Goal: Communication & Community: Participate in discussion

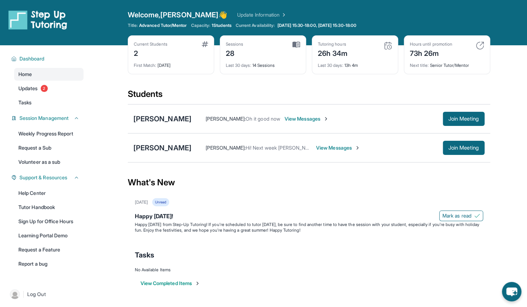
click at [312, 116] on span "View Messages" at bounding box center [307, 118] width 44 height 7
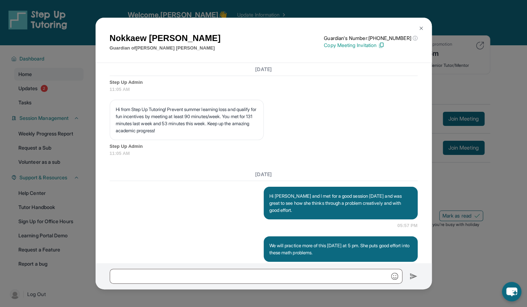
scroll to position [6262, 0]
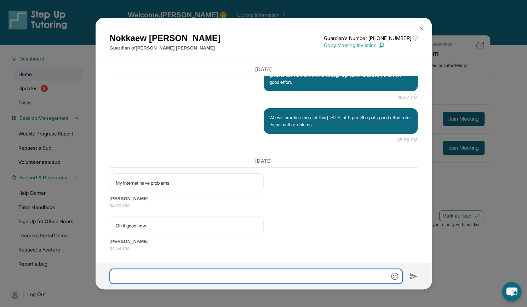
click at [149, 275] on input "text" at bounding box center [256, 276] width 293 height 15
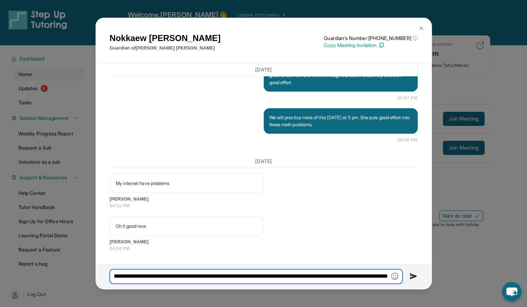
scroll to position [0, 577]
click at [386, 277] on input "**********" at bounding box center [256, 277] width 293 height 15
click at [395, 277] on img "button" at bounding box center [394, 276] width 7 height 7
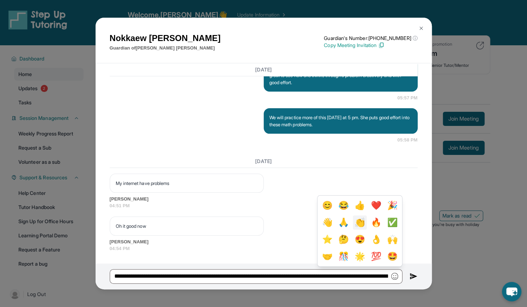
click at [358, 222] on button "👏" at bounding box center [359, 223] width 13 height 14
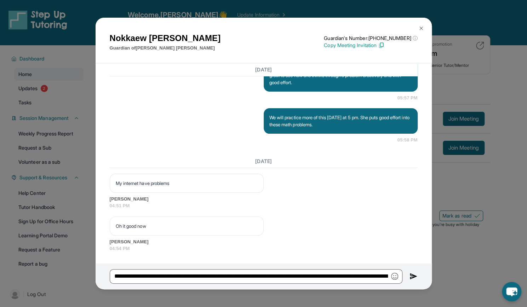
click at [395, 273] on img "button" at bounding box center [394, 276] width 7 height 7
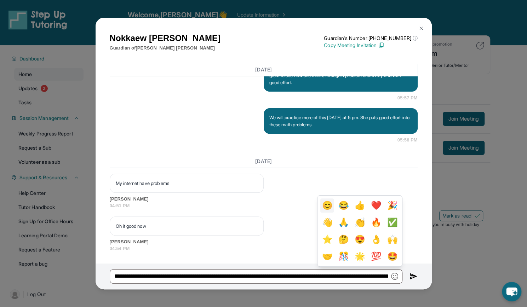
click at [321, 203] on button "😊" at bounding box center [327, 206] width 13 height 14
type input "**********"
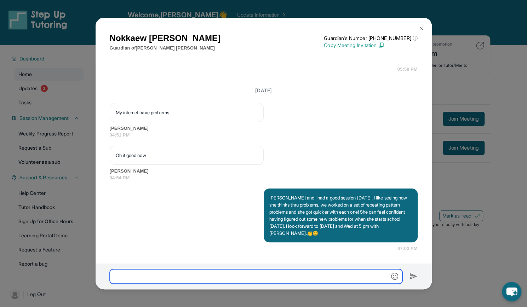
scroll to position [6333, 0]
click at [422, 27] on img at bounding box center [422, 29] width 6 height 6
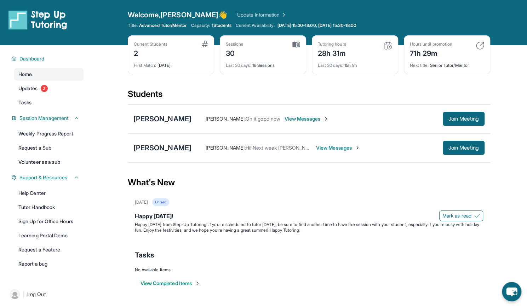
click at [324, 148] on span "View Messages" at bounding box center [338, 148] width 44 height 7
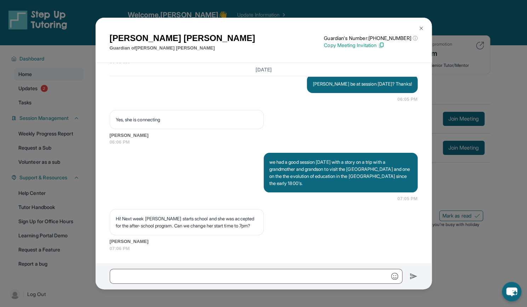
scroll to position [5866, 0]
click at [142, 275] on input "text" at bounding box center [256, 276] width 293 height 15
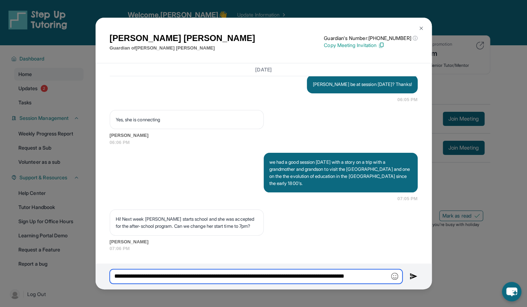
scroll to position [0, 23]
type input "**********"
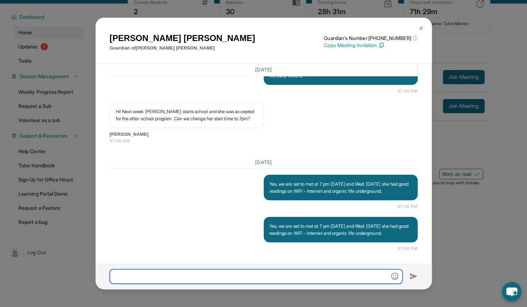
scroll to position [5939, 0]
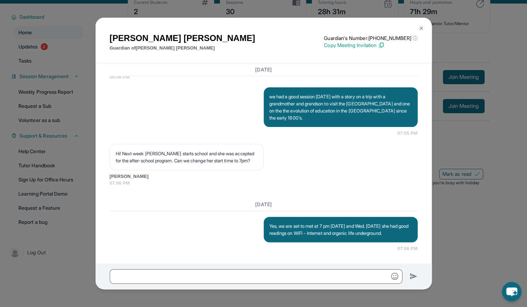
click at [420, 27] on img at bounding box center [422, 29] width 6 height 6
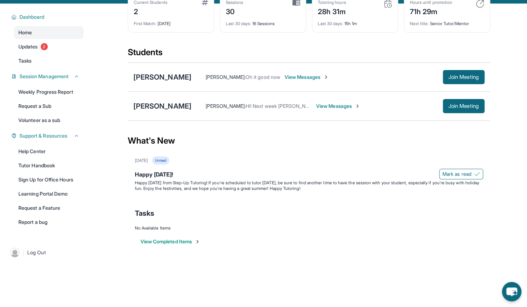
click at [314, 77] on span "View Messages" at bounding box center [307, 77] width 44 height 7
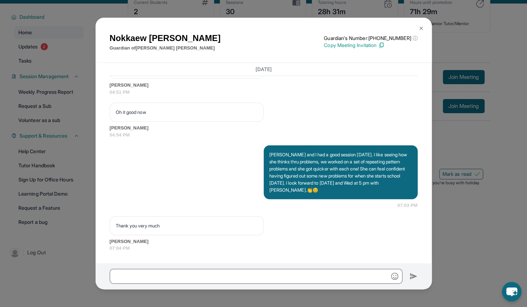
scroll to position [6376, 0]
